Goal: Information Seeking & Learning: Learn about a topic

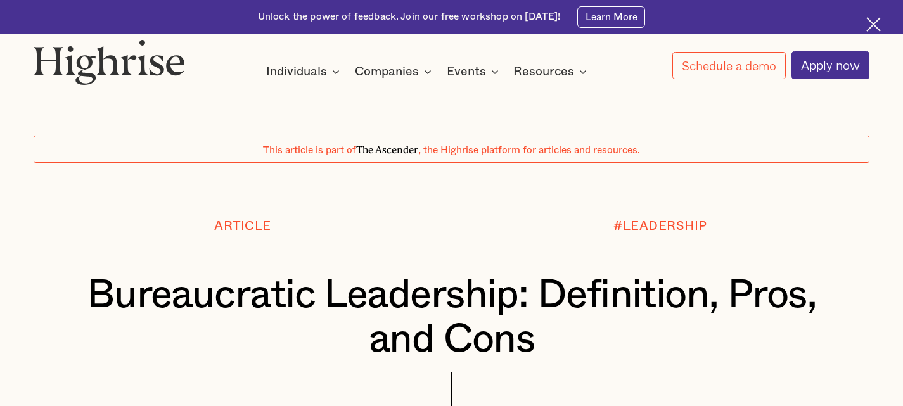
scroll to position [761, 0]
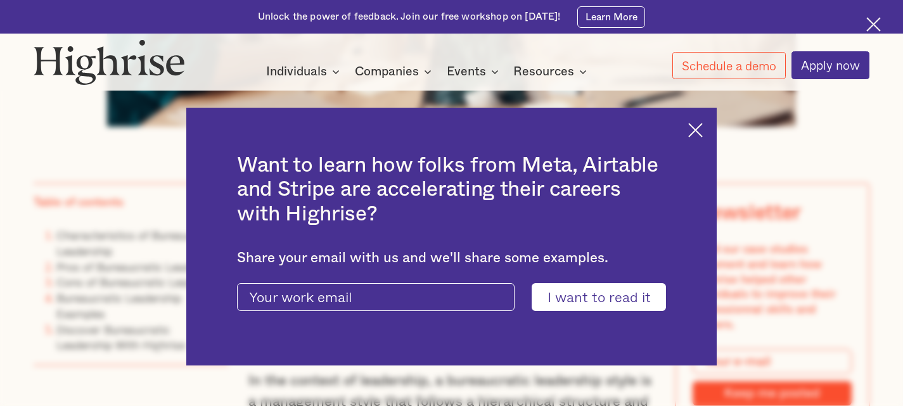
click at [699, 130] on img at bounding box center [695, 130] width 15 height 15
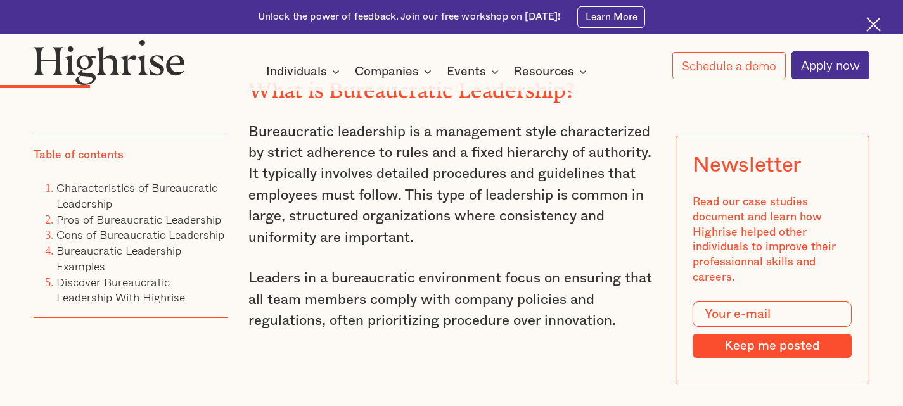
scroll to position [1690, 0]
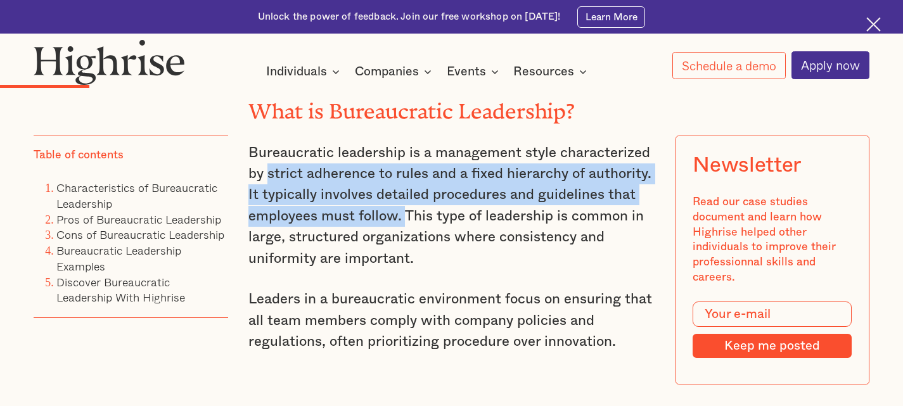
drag, startPoint x: 268, startPoint y: 183, endPoint x: 406, endPoint y: 235, distance: 147.0
click at [406, 235] on p "Bureaucratic leadership is a management style characterized by strict adherence…" at bounding box center [451, 206] width 406 height 127
copy p "strict adherence to rules and a fixed hierarchy of authority. It typically invo…"
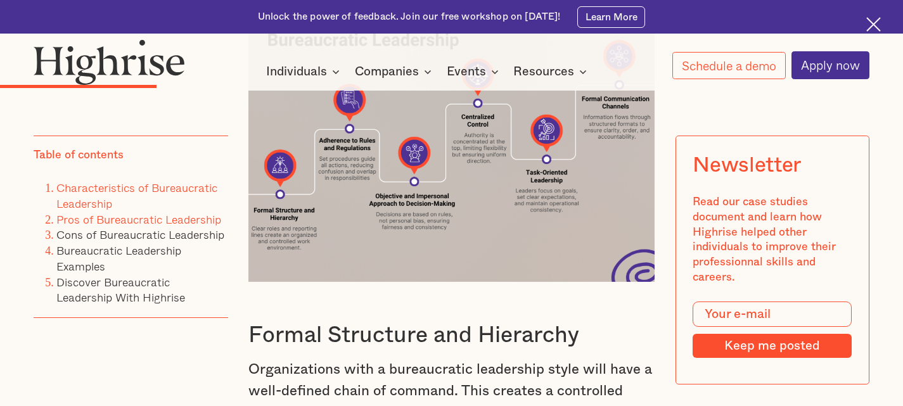
click at [191, 219] on link "Pros of Bureaucratic Leadership" at bounding box center [138, 219] width 165 height 18
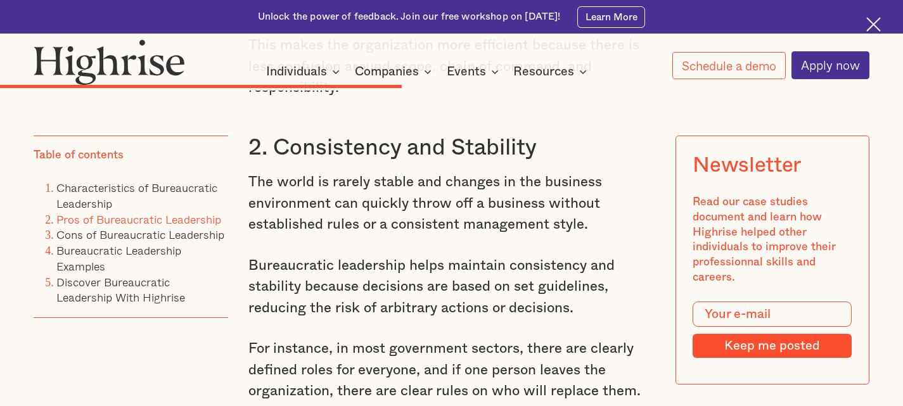
scroll to position [4765, 0]
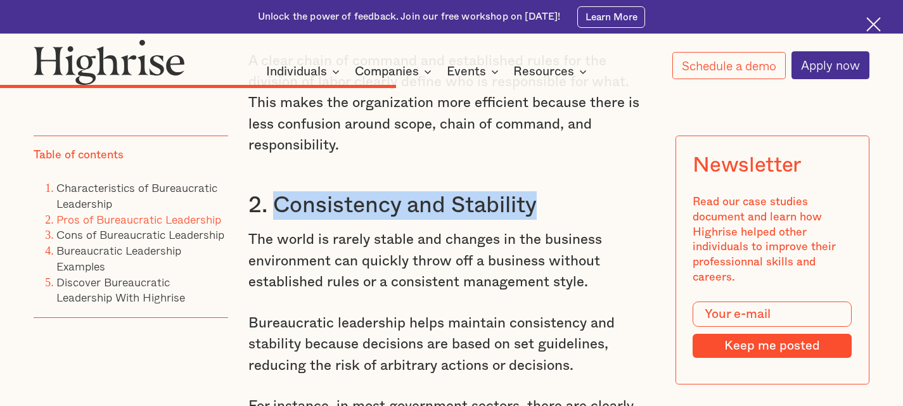
drag, startPoint x: 274, startPoint y: 238, endPoint x: 549, endPoint y: 236, distance: 274.5
click at [549, 220] on h3 "2. Consistency and Stability" at bounding box center [451, 205] width 406 height 29
copy h3 "Consistency and Stability"
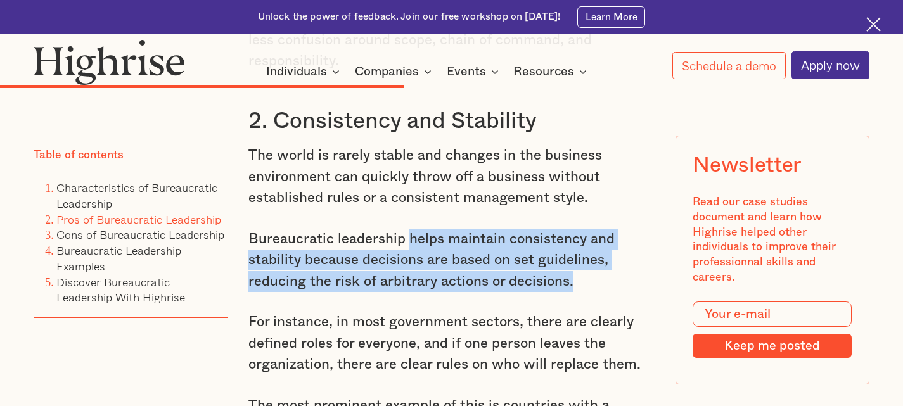
drag, startPoint x: 408, startPoint y: 278, endPoint x: 585, endPoint y: 312, distance: 180.9
click at [585, 292] on p "Bureaucratic leadership helps maintain consistency and stability because decisi…" at bounding box center [451, 260] width 406 height 63
copy p "helps maintain consistency and stability because decisions are based on set gui…"
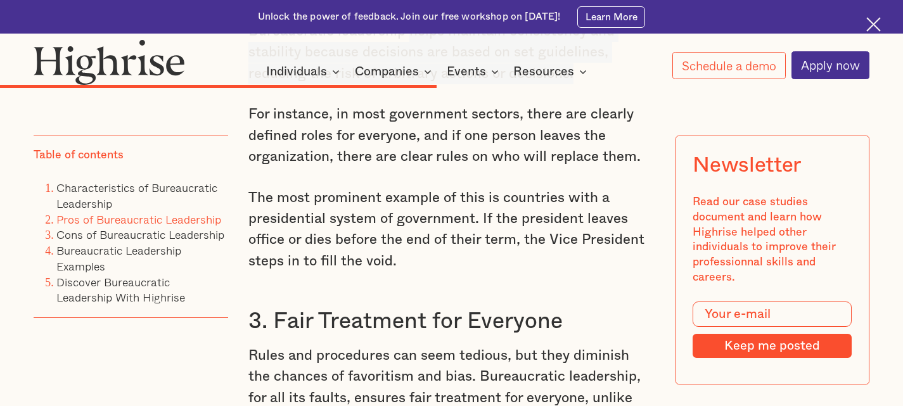
scroll to position [5187, 0]
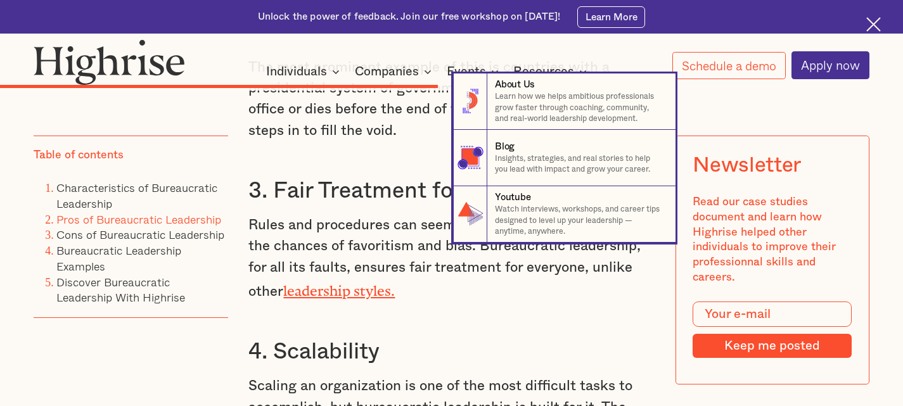
click at [279, 235] on nav "8 About Us Learn how we helps ambitious professionals grow faster through coach…" at bounding box center [451, 158] width 903 height 169
click at [273, 226] on nav "8 About Us Learn how we helps ambitious professionals grow faster through coach…" at bounding box center [451, 158] width 903 height 169
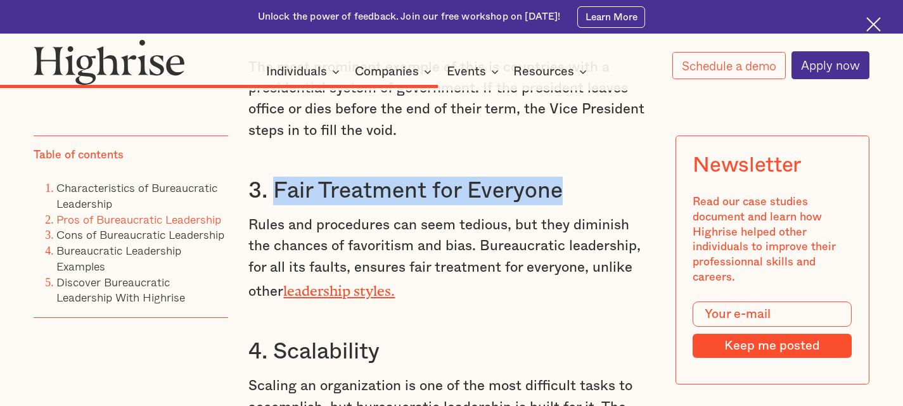
drag, startPoint x: 274, startPoint y: 226, endPoint x: 660, endPoint y: 221, distance: 385.4
click at [660, 221] on div "Bureaucracy is often the butt of many jokes about inefficiency and poor managem…" at bounding box center [451, 172] width 835 height 8832
copy h3 "Fair Treatment for Everyone"
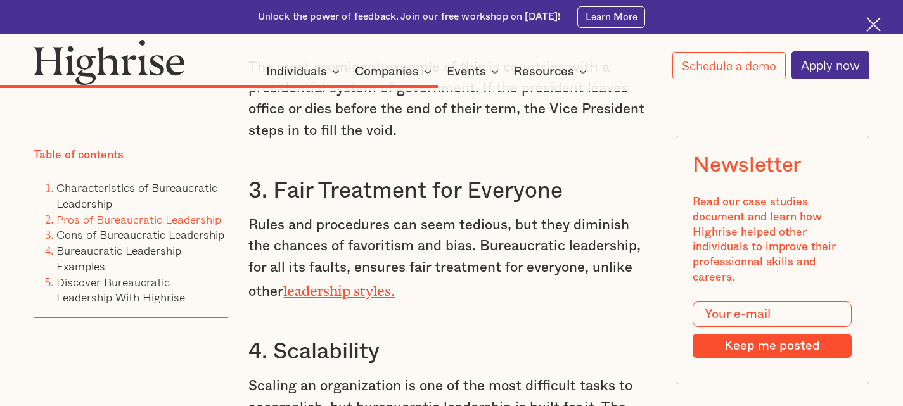
click at [419, 278] on p "Rules and procedures can seem tedious, but they diminish the chances of favorit…" at bounding box center [451, 259] width 406 height 88
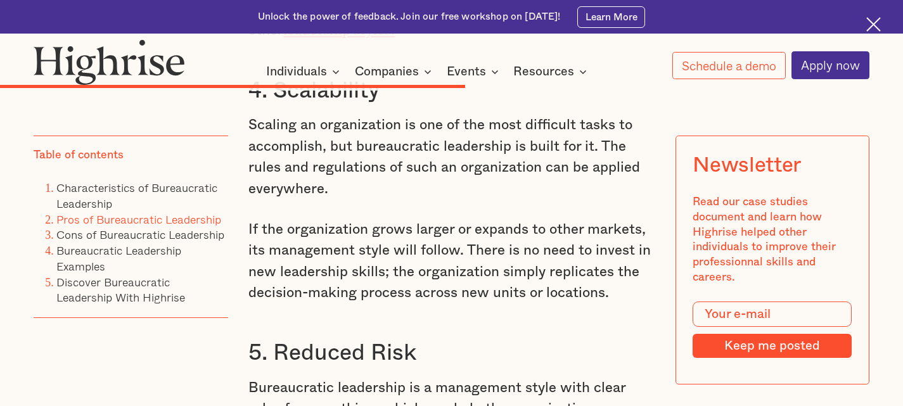
scroll to position [5441, 0]
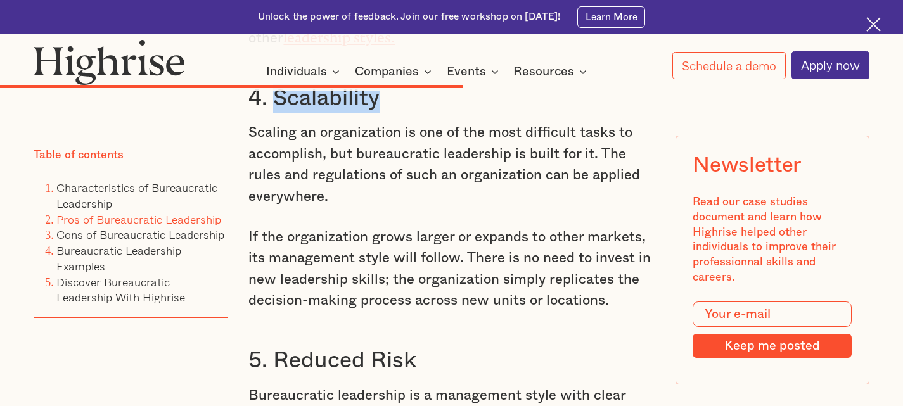
drag, startPoint x: 276, startPoint y: 138, endPoint x: 415, endPoint y: 149, distance: 138.6
click at [415, 113] on h3 "4. Scalability" at bounding box center [451, 98] width 406 height 29
copy h3 "Scalability"
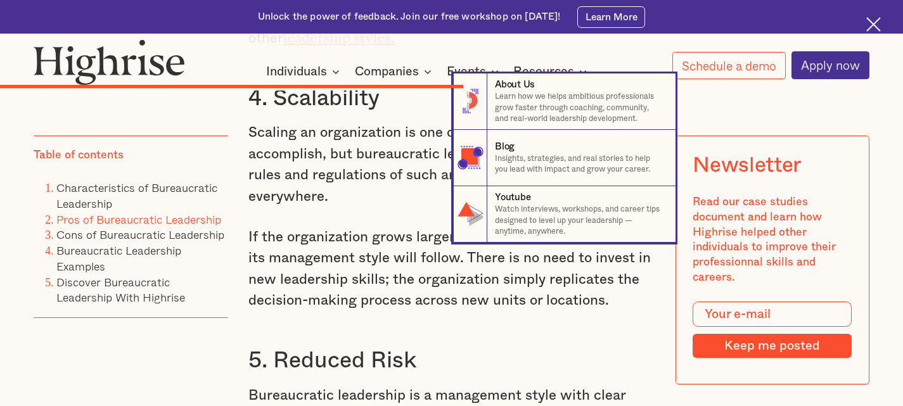
click at [416, 145] on nav "8 About Us Learn how we helps ambitious professionals grow faster through coach…" at bounding box center [451, 158] width 903 height 169
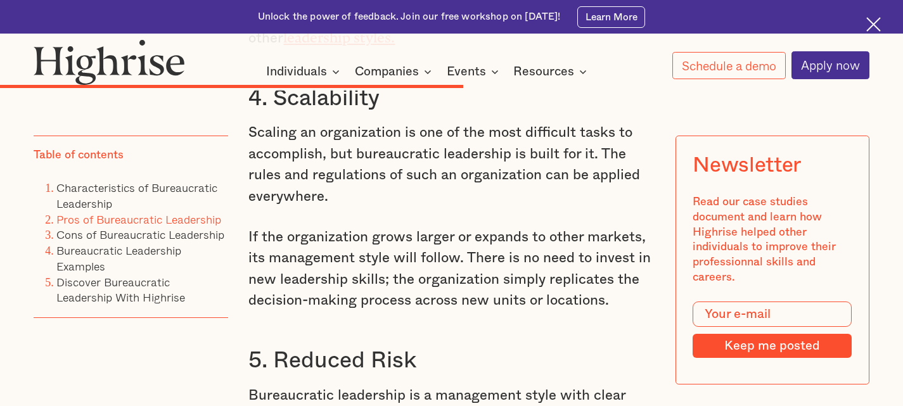
click at [366, 284] on p "If the organization grows larger or expands to other markets, its management st…" at bounding box center [451, 269] width 406 height 85
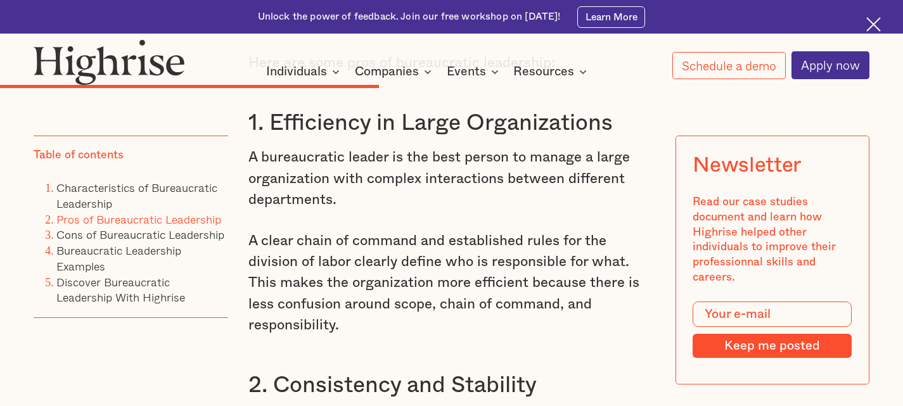
scroll to position [4595, 0]
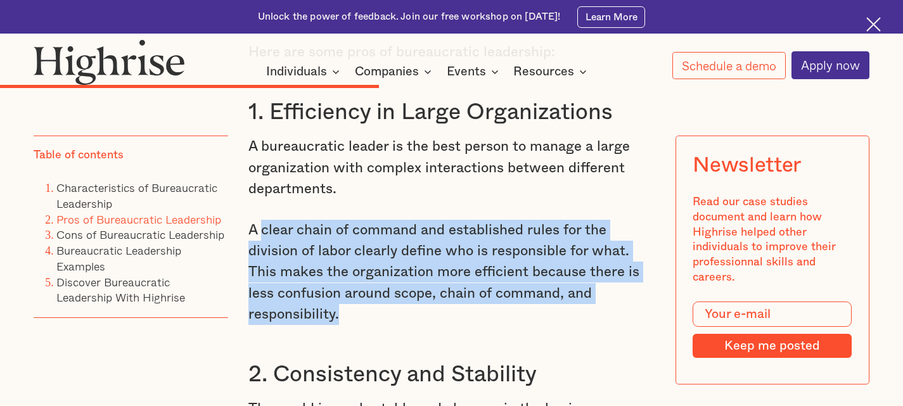
drag, startPoint x: 261, startPoint y: 264, endPoint x: 401, endPoint y: 357, distance: 168.8
click at [401, 326] on p "A clear chain of command and established rules for the division of labor clearl…" at bounding box center [451, 273] width 406 height 106
copy p "clear chain of command and established rules for the division of labor clearly …"
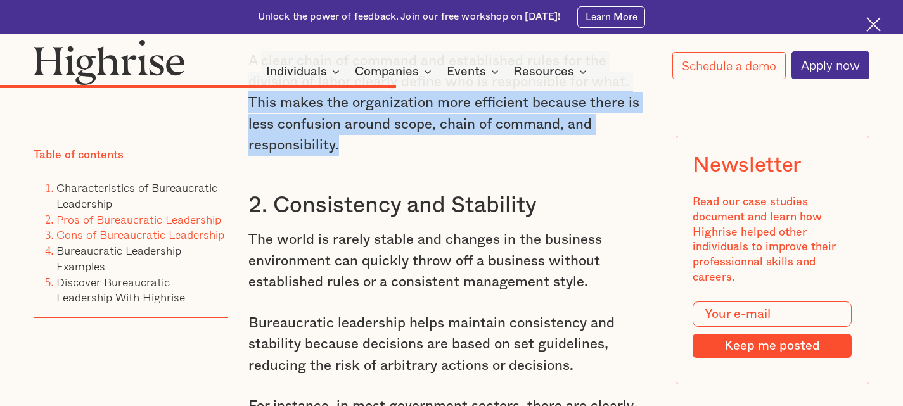
click at [119, 235] on link "Cons of Bureaucratic Leadership" at bounding box center [140, 235] width 168 height 18
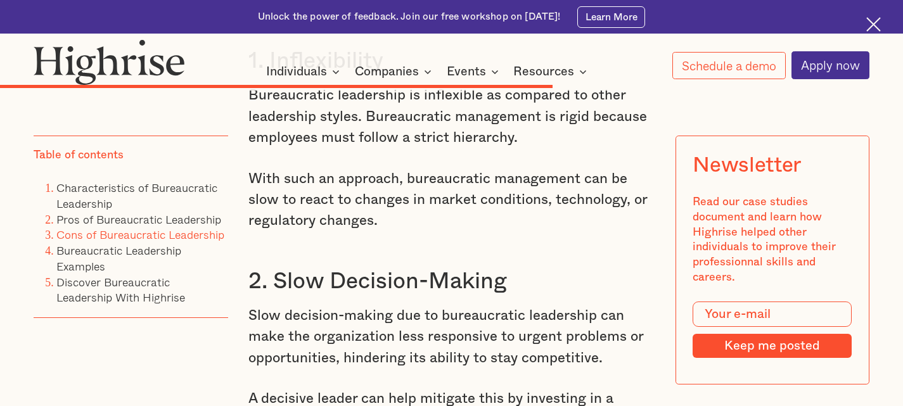
scroll to position [6342, 0]
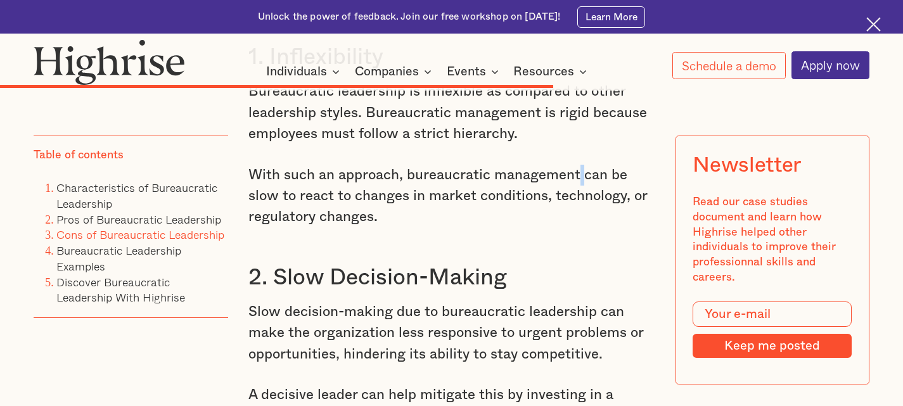
drag, startPoint x: 583, startPoint y: 224, endPoint x: 580, endPoint y: 231, distance: 7.1
click at [580, 228] on p "With such an approach, bureaucratic management can be slow to react to changes …" at bounding box center [451, 196] width 406 height 63
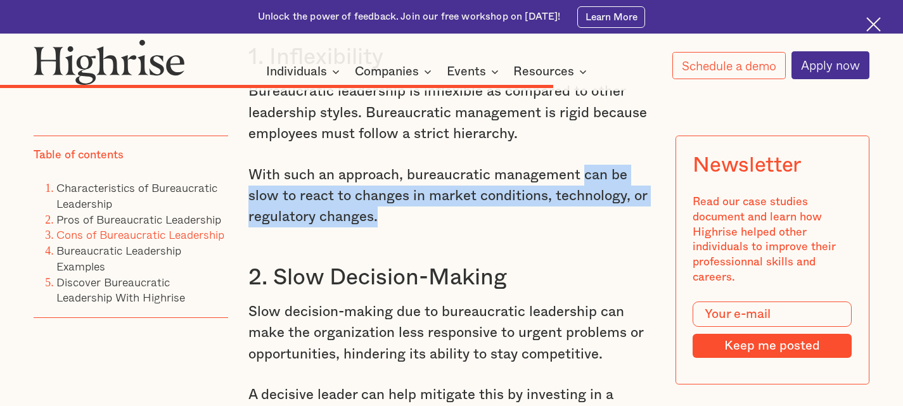
drag, startPoint x: 585, startPoint y: 225, endPoint x: 525, endPoint y: 262, distance: 70.9
click at [525, 228] on p "With such an approach, bureaucratic management can be slow to react to changes …" at bounding box center [451, 196] width 406 height 63
copy p "can be slow to react to changes in market conditions, technology, or regulatory…"
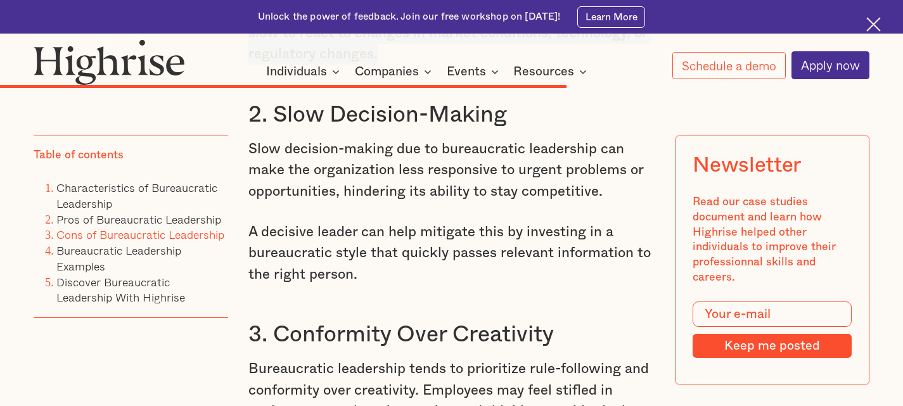
scroll to position [6511, 0]
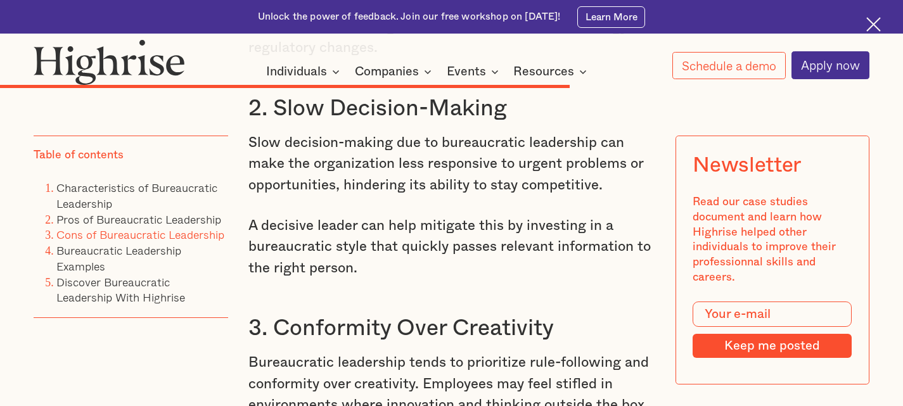
click at [443, 196] on p "Slow decision-making due to bureaucratic leadership can make the organization l…" at bounding box center [451, 163] width 406 height 63
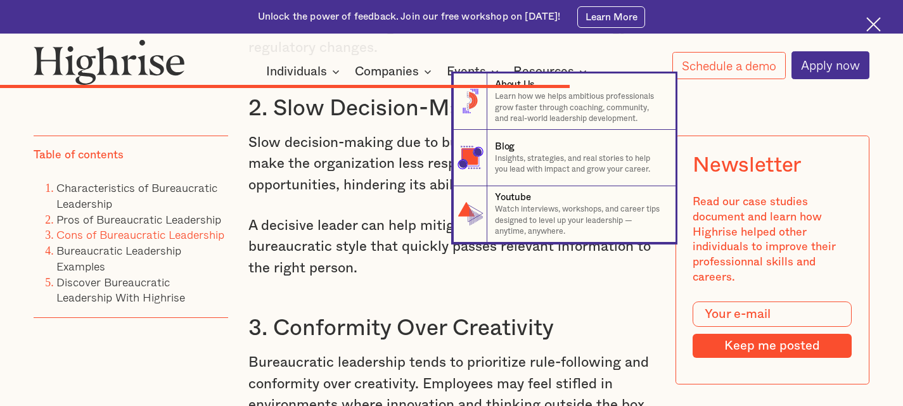
click at [371, 241] on nav "8 About Us Learn how we helps ambitious professionals grow faster through coach…" at bounding box center [451, 158] width 903 height 169
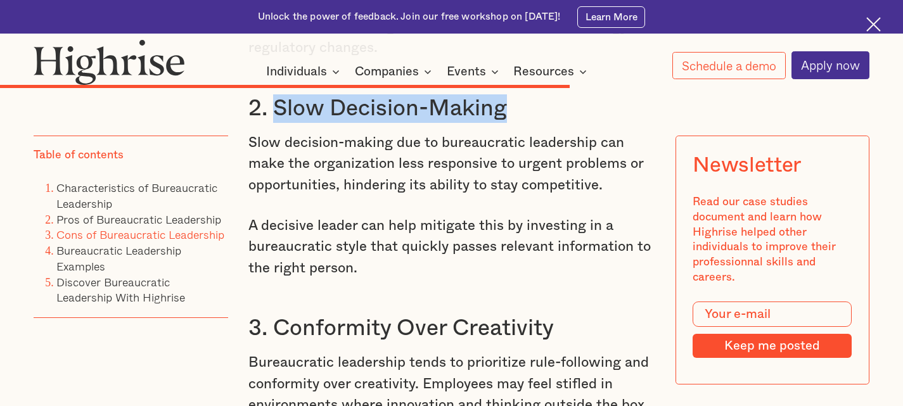
drag, startPoint x: 277, startPoint y: 159, endPoint x: 522, endPoint y: 165, distance: 244.7
click at [522, 123] on h3 "2. Slow Decision-Making" at bounding box center [451, 108] width 406 height 29
copy h3 "Slow Decision-Making"
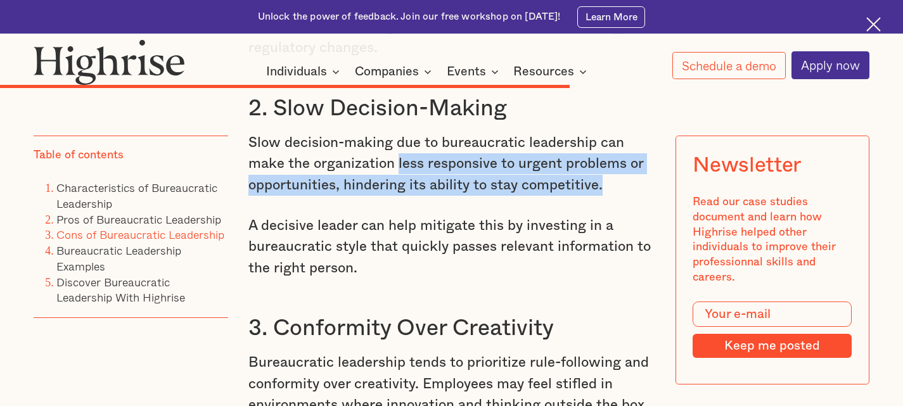
drag, startPoint x: 396, startPoint y: 212, endPoint x: 600, endPoint y: 234, distance: 204.7
click at [600, 196] on p "Slow decision-making due to bureaucratic leadership can make the organization l…" at bounding box center [451, 163] width 406 height 63
click at [552, 196] on p "Slow decision-making due to bureaucratic leadership can make the organization l…" at bounding box center [451, 163] width 406 height 63
drag, startPoint x: 247, startPoint y: 216, endPoint x: 619, endPoint y: 238, distance: 372.7
click at [619, 196] on p "Slow decision-making due to bureaucratic leadership can make the organization l…" at bounding box center [451, 163] width 406 height 63
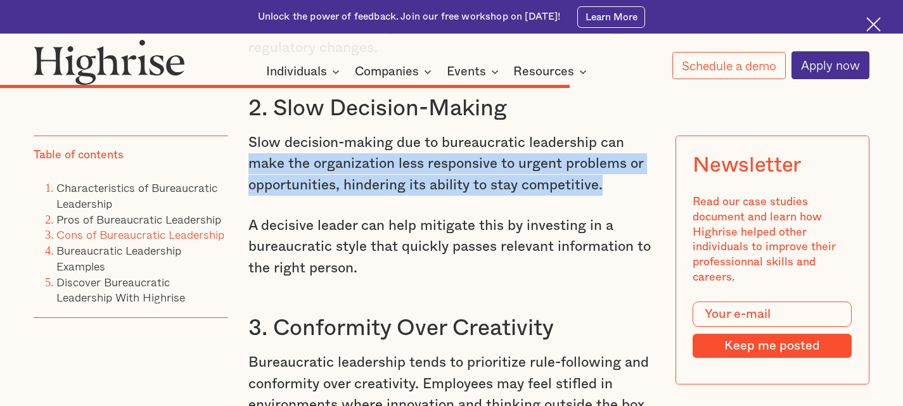
copy p "make the organization less responsive to urgent problems or opportunities, hind…"
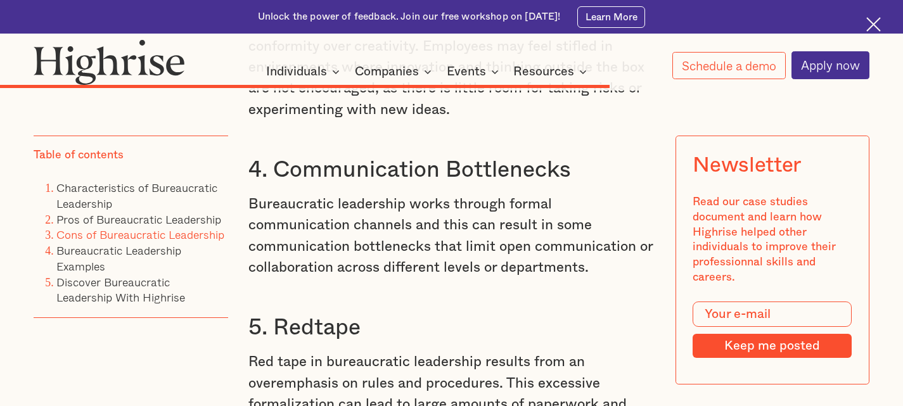
scroll to position [6934, 0]
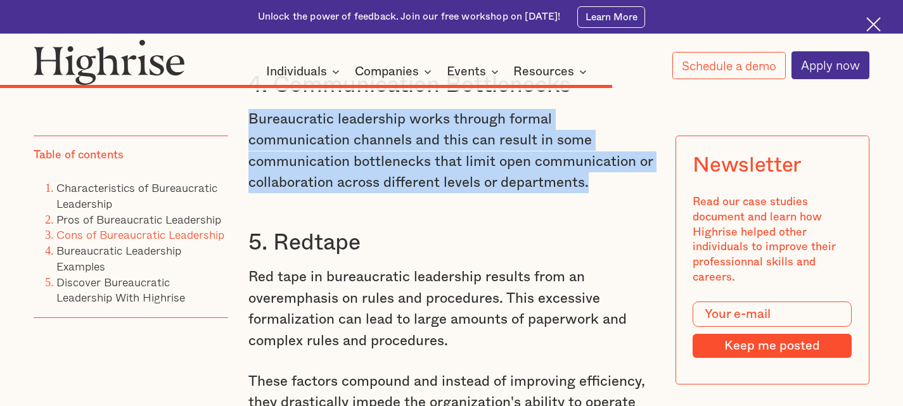
drag, startPoint x: 250, startPoint y: 173, endPoint x: 580, endPoint y: 229, distance: 335.0
click at [580, 194] on p "Bureaucratic leadership works through formal communication channels and this ca…" at bounding box center [451, 151] width 406 height 85
copy p "Bureaucratic leadership works through formal communication channels and this ca…"
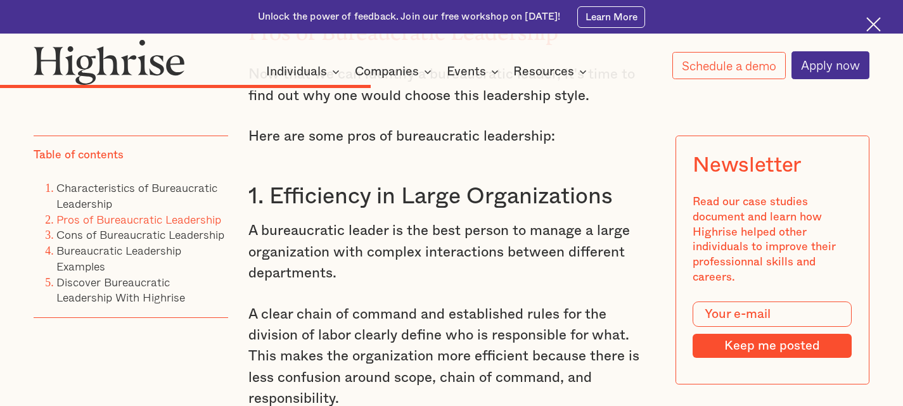
scroll to position [2366, 0]
